Goal: Task Accomplishment & Management: Complete application form

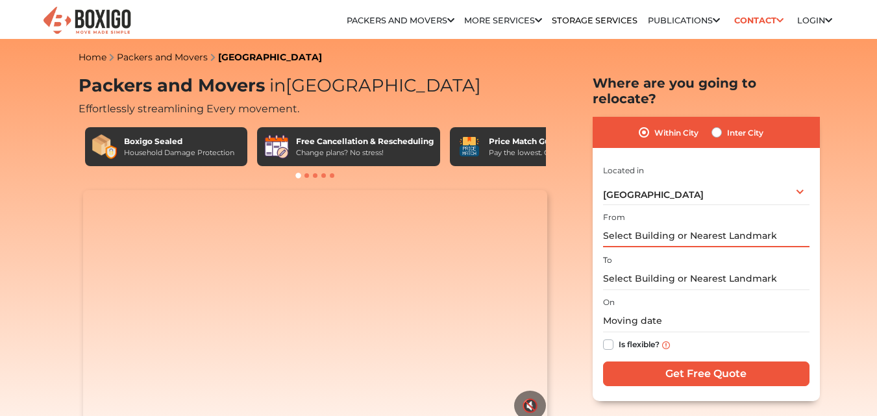
click at [645, 225] on input "text" at bounding box center [706, 236] width 206 height 23
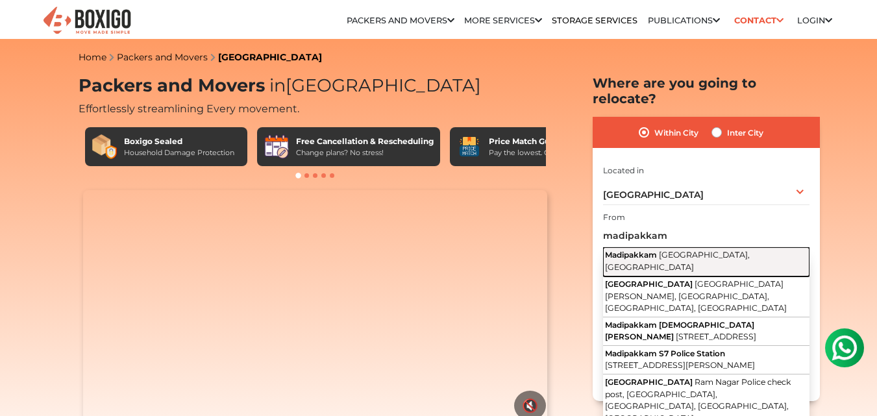
click at [669, 250] on span "[GEOGRAPHIC_DATA], [GEOGRAPHIC_DATA]" at bounding box center [677, 261] width 145 height 22
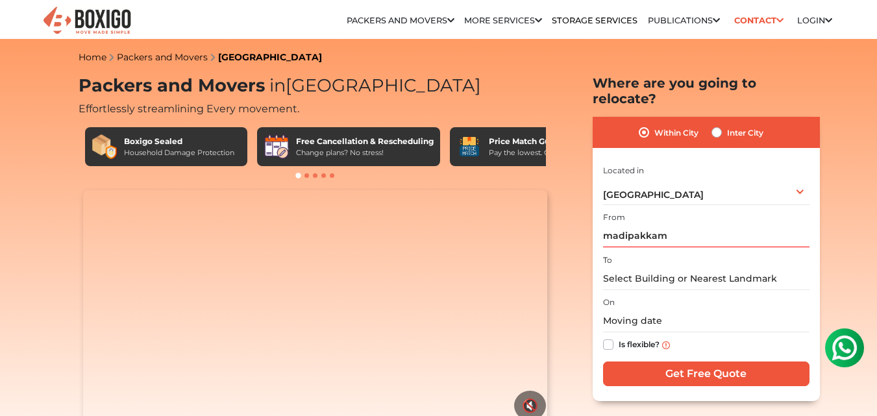
type input "[GEOGRAPHIC_DATA], [GEOGRAPHIC_DATA], [GEOGRAPHIC_DATA]"
click at [646, 267] on input "text" at bounding box center [706, 278] width 206 height 23
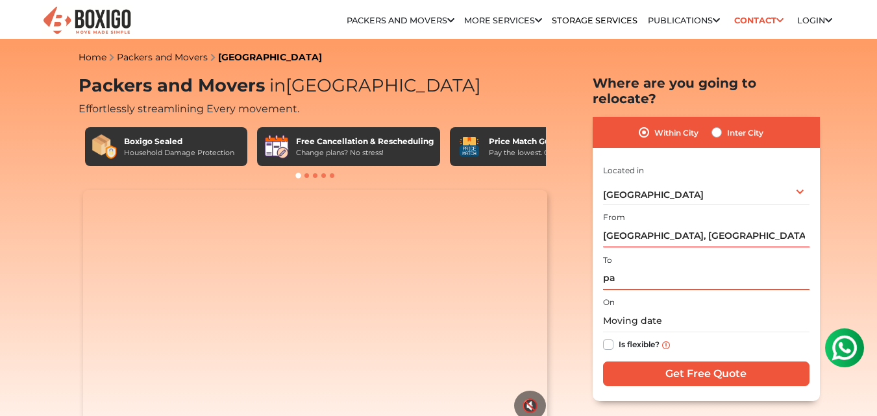
type input "p"
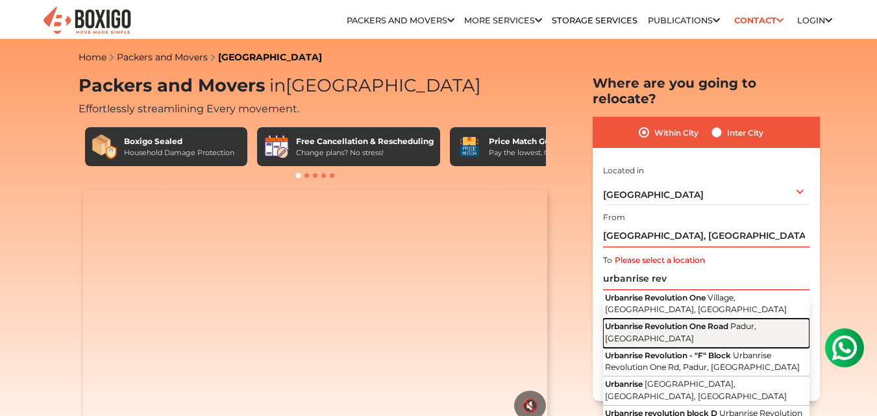
click at [698, 321] on span "Urbanrise Revolution One Road" at bounding box center [666, 326] width 123 height 10
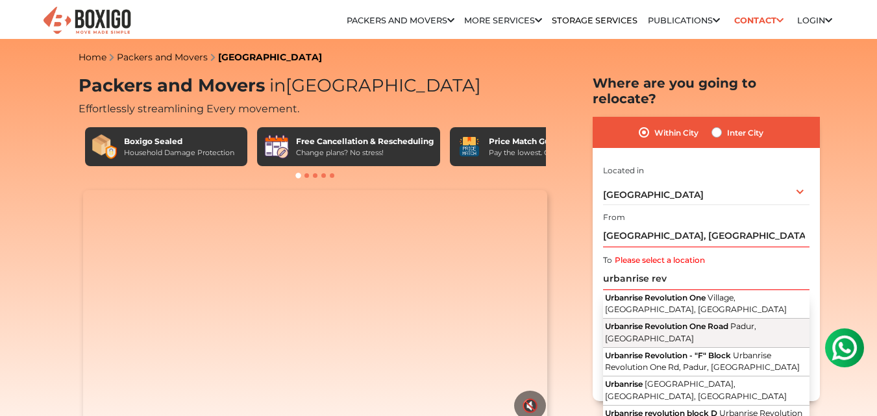
type input "Urbanrise Revolution [GEOGRAPHIC_DATA]"
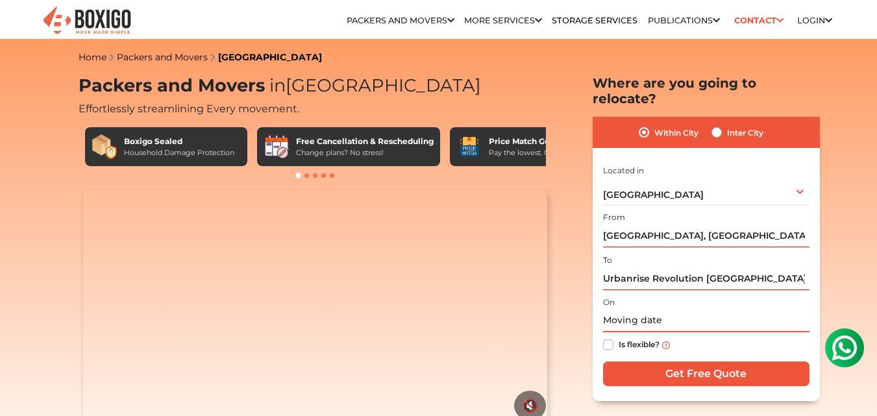
click at [659, 310] on input "text" at bounding box center [706, 321] width 206 height 23
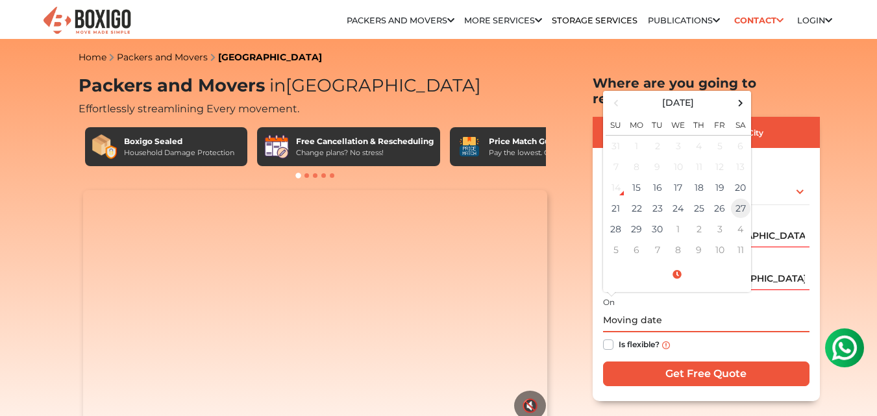
click at [735, 198] on td "27" at bounding box center [740, 208] width 21 height 21
type input "[DATE] 12:00 AM"
click at [814, 299] on div "Within City Inter City I am shifting my 1 BHK 2 BHK 3 BHK 3 + BHK FEW ITEMS 1 B…" at bounding box center [706, 259] width 227 height 284
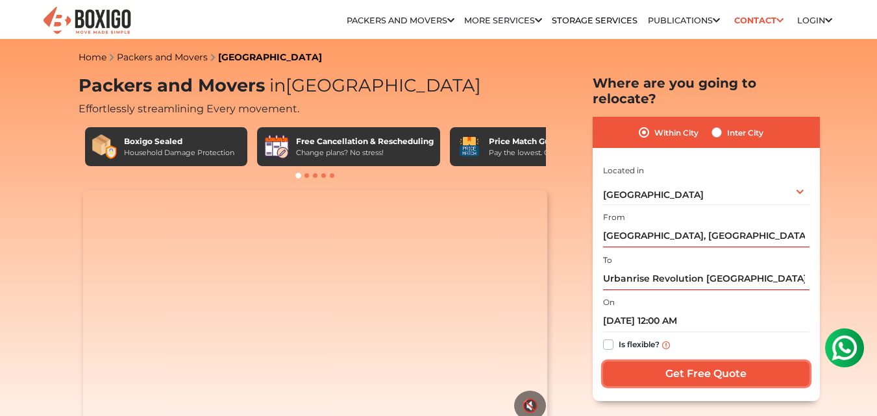
click at [697, 362] on input "Get Free Quote" at bounding box center [706, 374] width 206 height 25
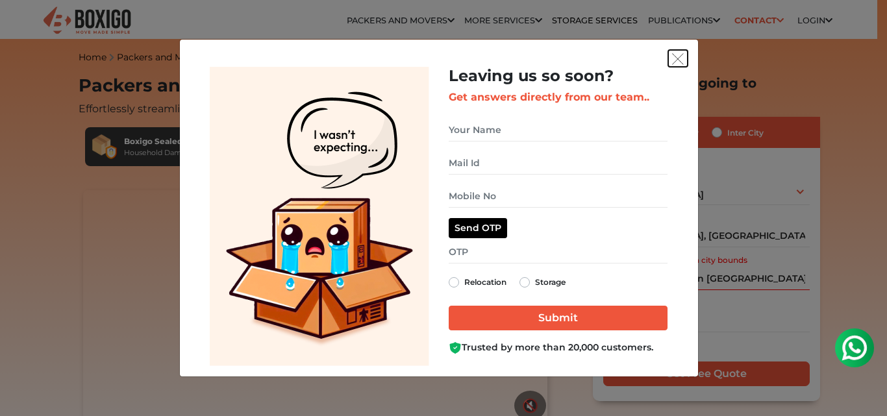
click at [678, 57] on img "get free quote dialog" at bounding box center [678, 59] width 12 height 12
